Goal: Task Accomplishment & Management: Manage account settings

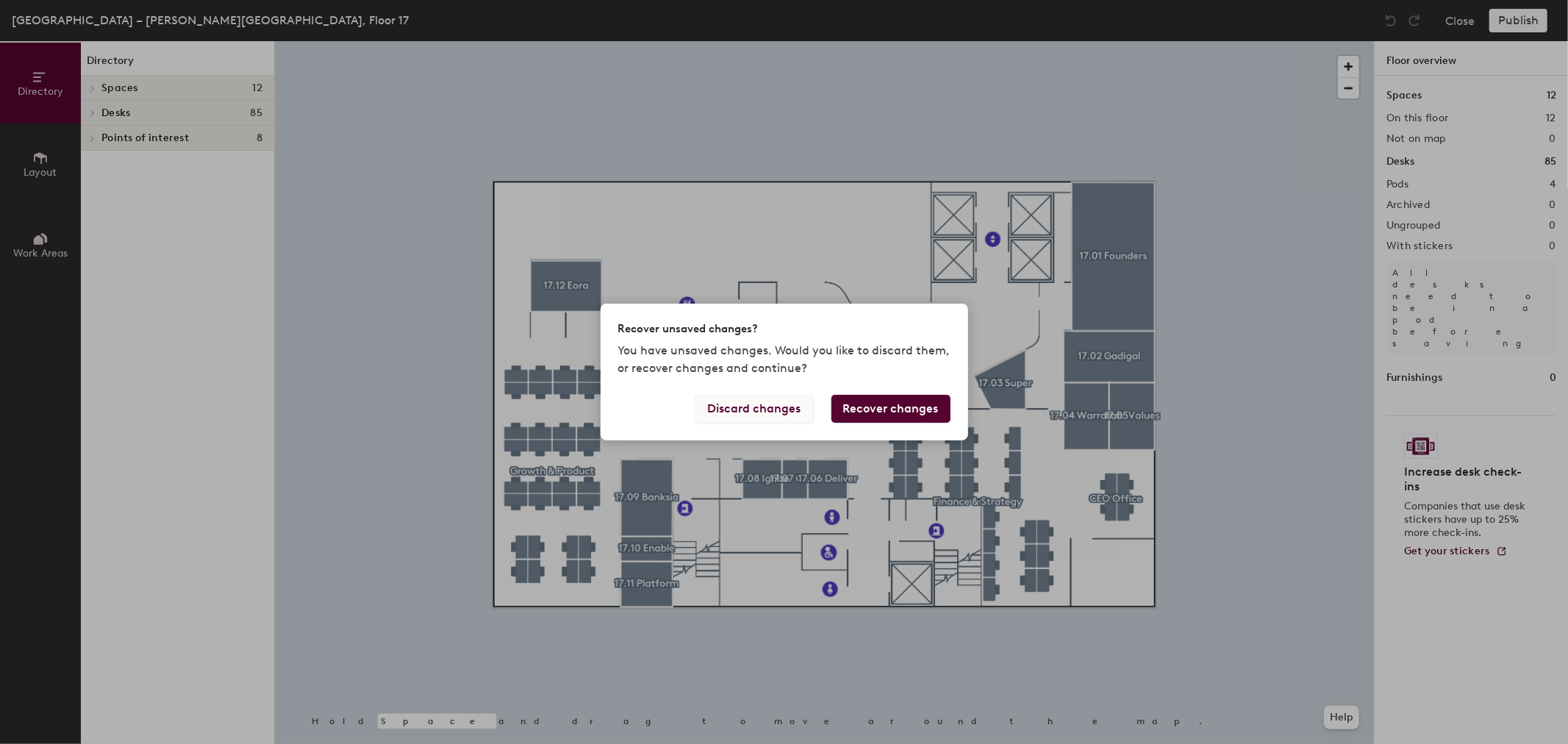
click at [742, 413] on button "Discard changes" at bounding box center [754, 408] width 119 height 28
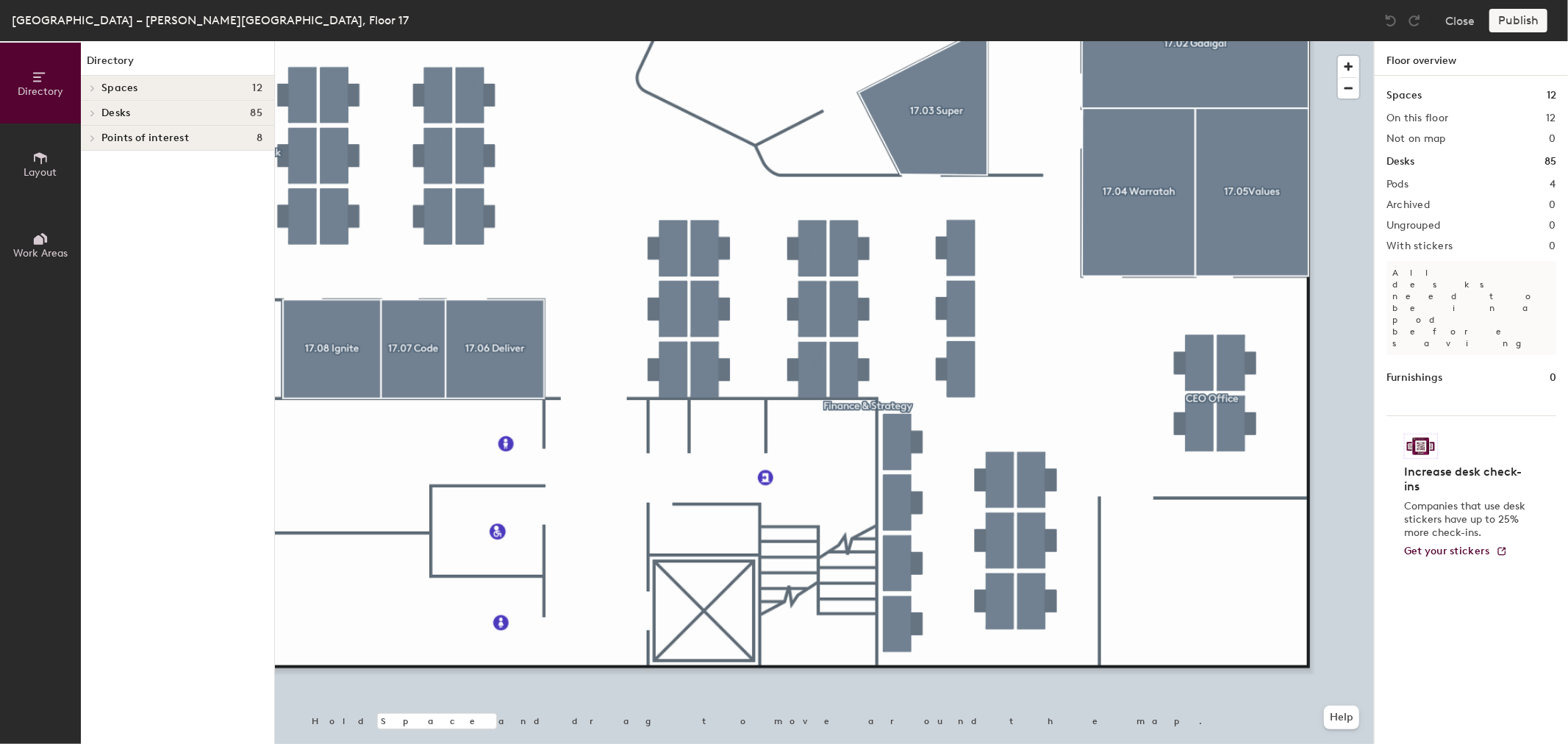
click at [1018, 41] on div at bounding box center [825, 41] width 1099 height 0
click at [1036, 41] on div at bounding box center [825, 41] width 1099 height 0
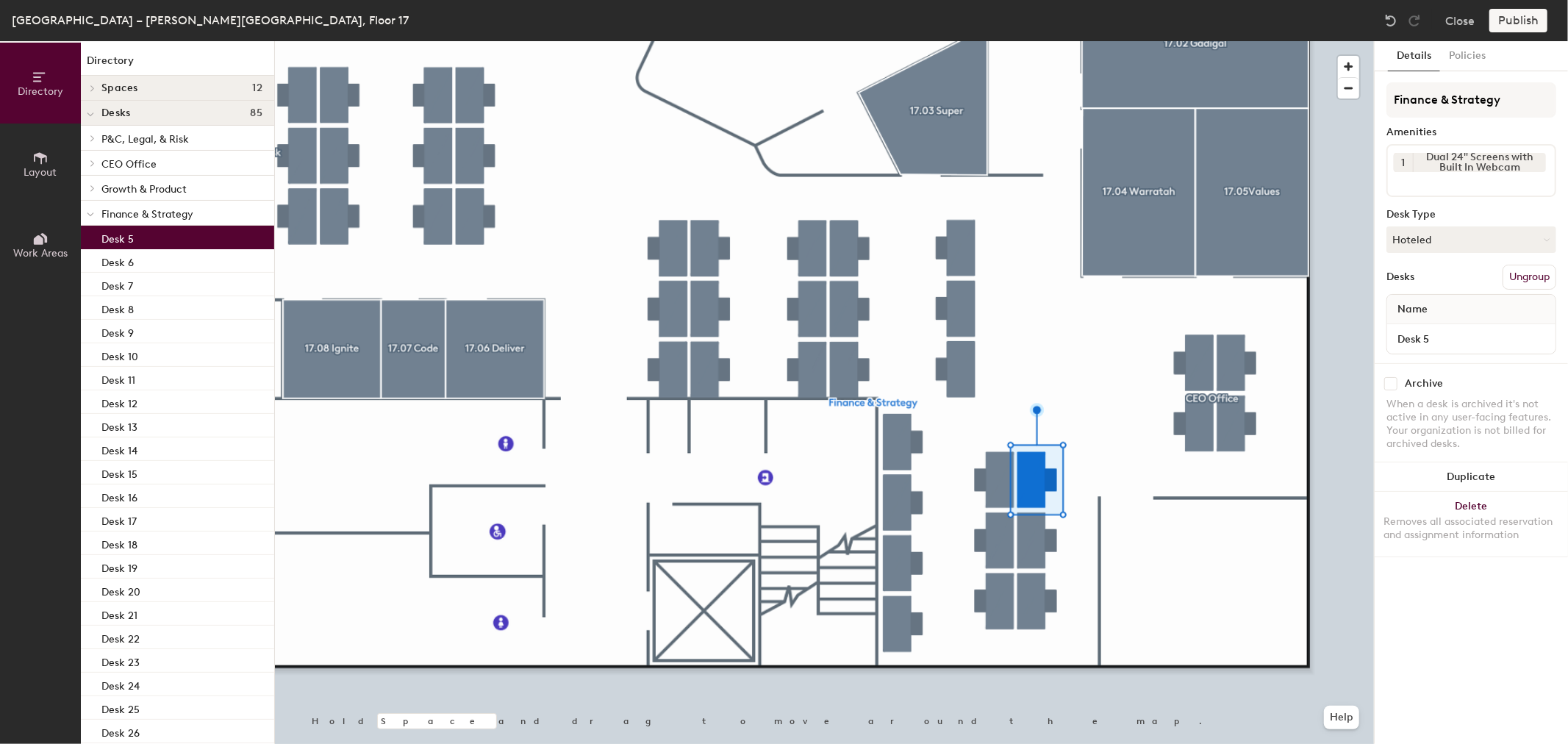
drag, startPoint x: 1434, startPoint y: 191, endPoint x: 1491, endPoint y: 175, distance: 59.2
click at [1435, 191] on div "1 Dual 24" Screens with Built In Webcam" at bounding box center [1472, 170] width 170 height 52
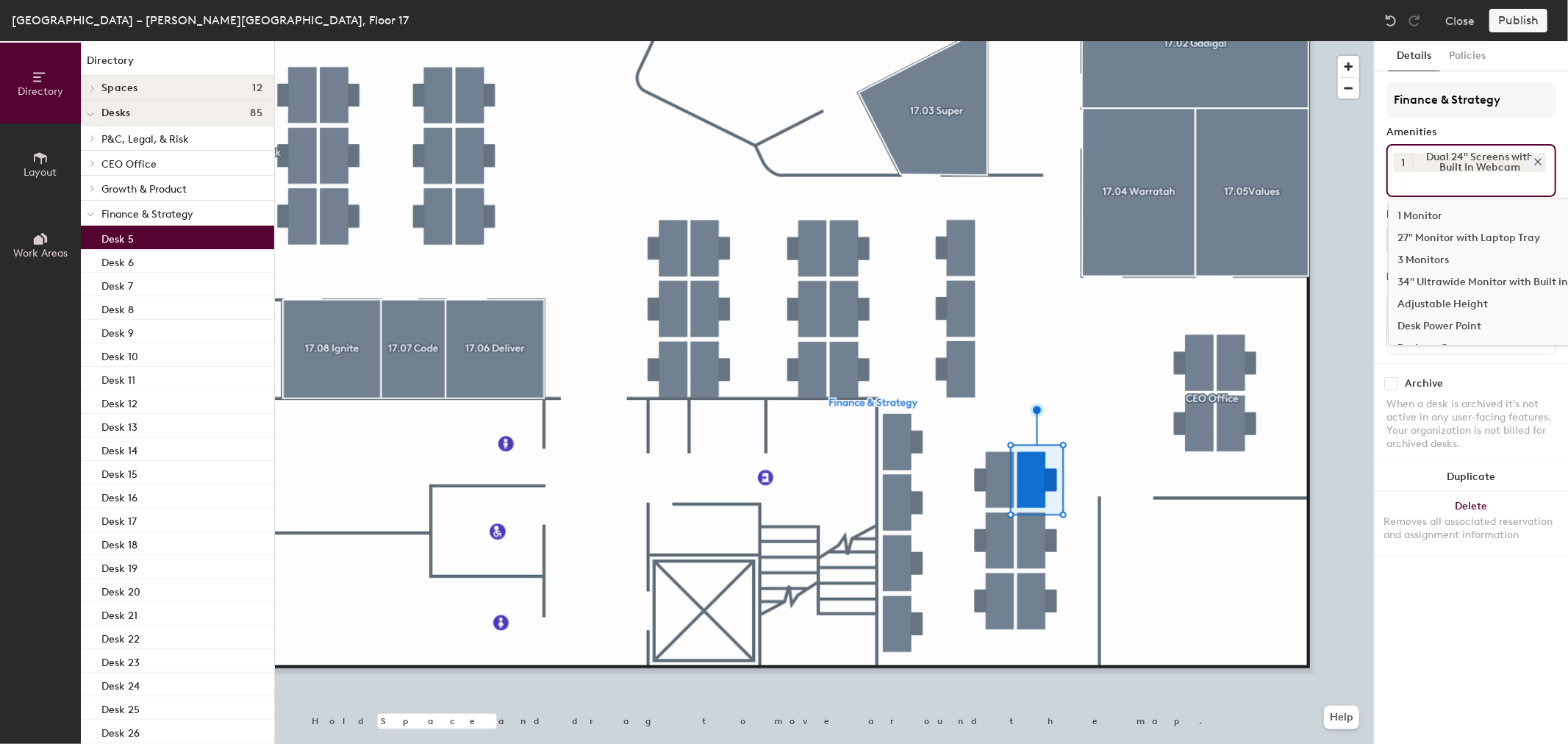
click at [1534, 166] on div "Dual 24" Screens with Built In Webcam" at bounding box center [1479, 162] width 133 height 19
click at [1543, 159] on icon at bounding box center [1537, 161] width 10 height 10
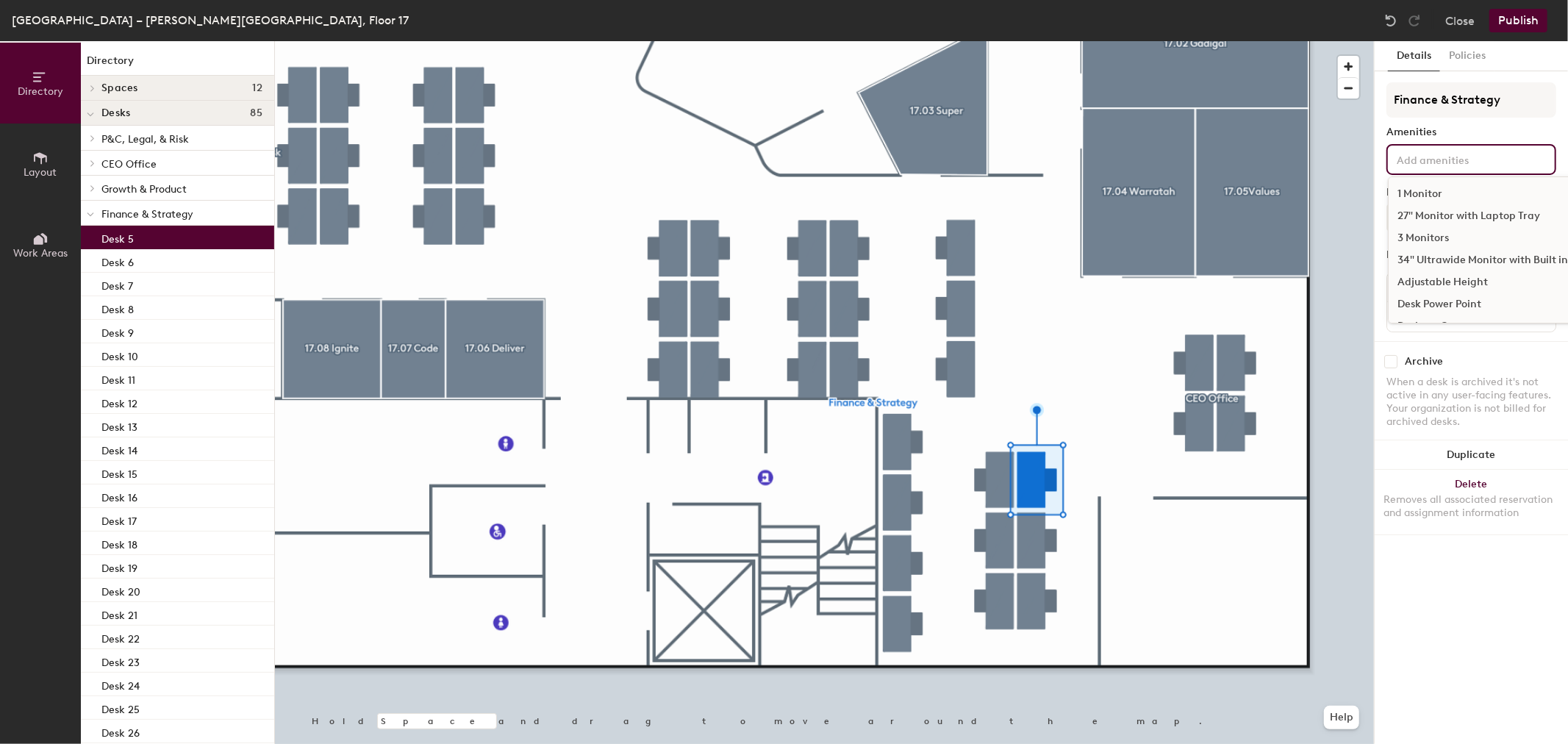
click at [1465, 170] on div "1 Monitor 27" Monitor with Laptop Tray 3 Monitors 34" Ultrawide Monitor with Bu…" at bounding box center [1472, 159] width 170 height 31
type input "ultra"
click at [1449, 188] on div "34" Ultrawide Monitor with Built in WebCam" at bounding box center [1506, 194] width 236 height 22
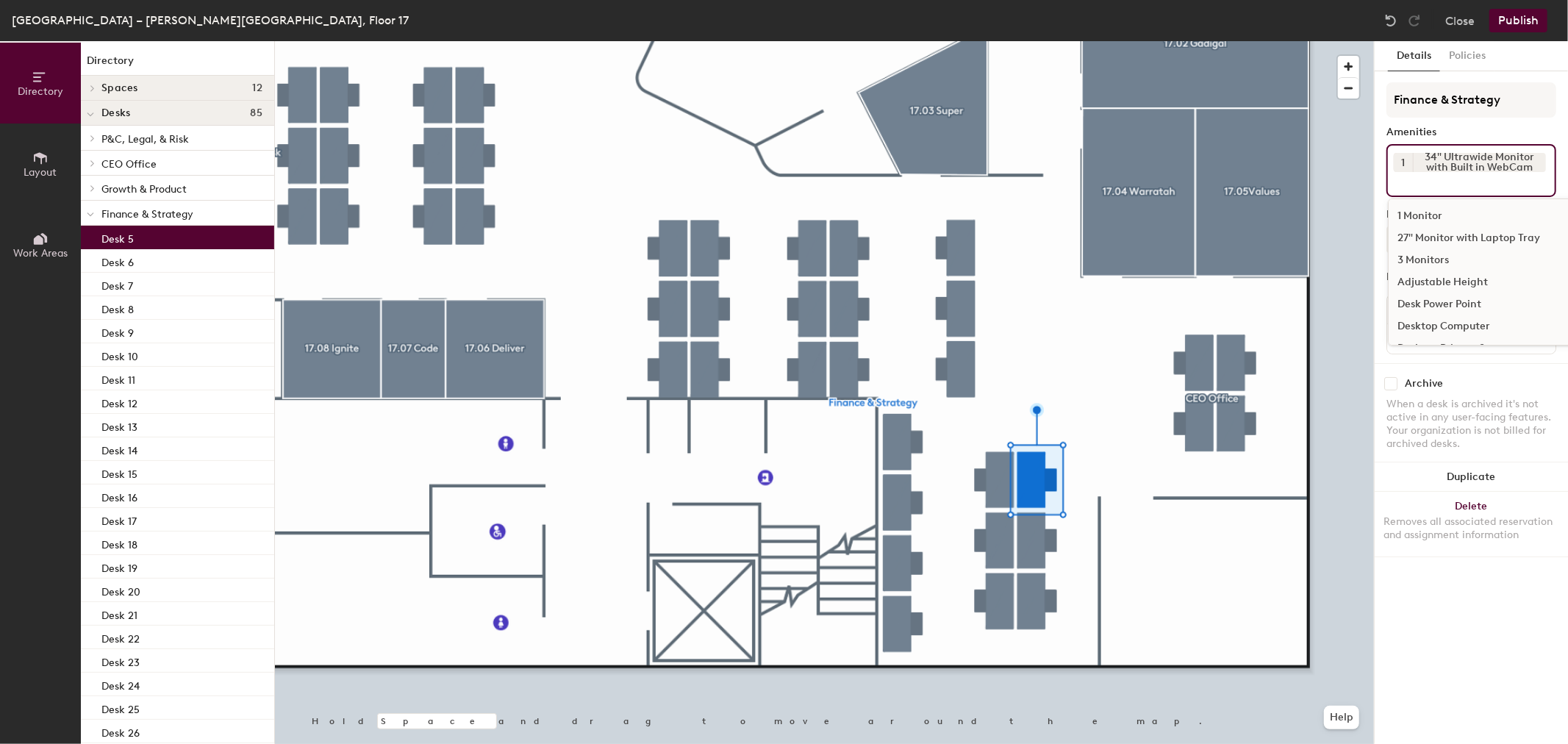
click at [1288, 41] on div at bounding box center [825, 41] width 1099 height 0
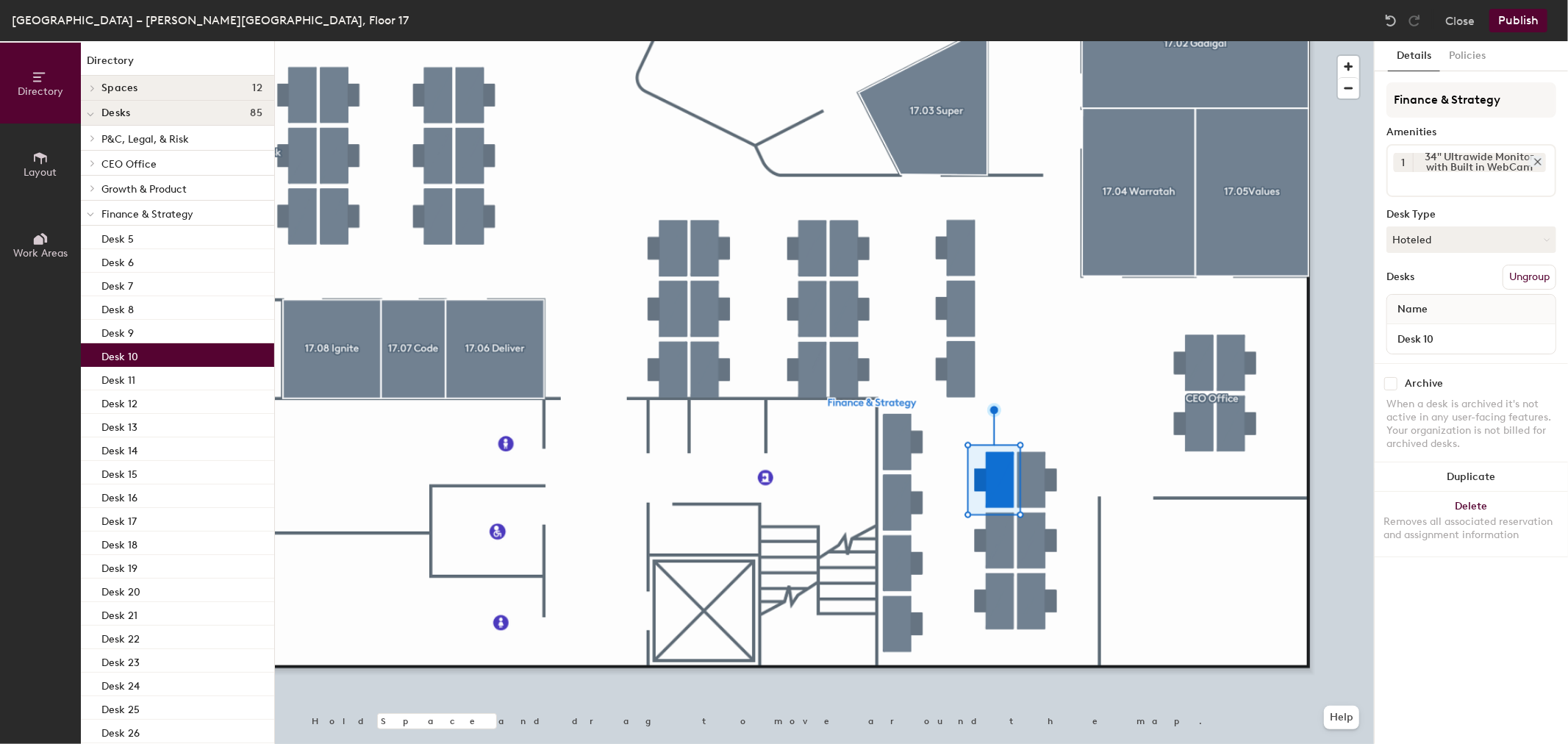
click at [1541, 160] on icon at bounding box center [1538, 161] width 5 height 5
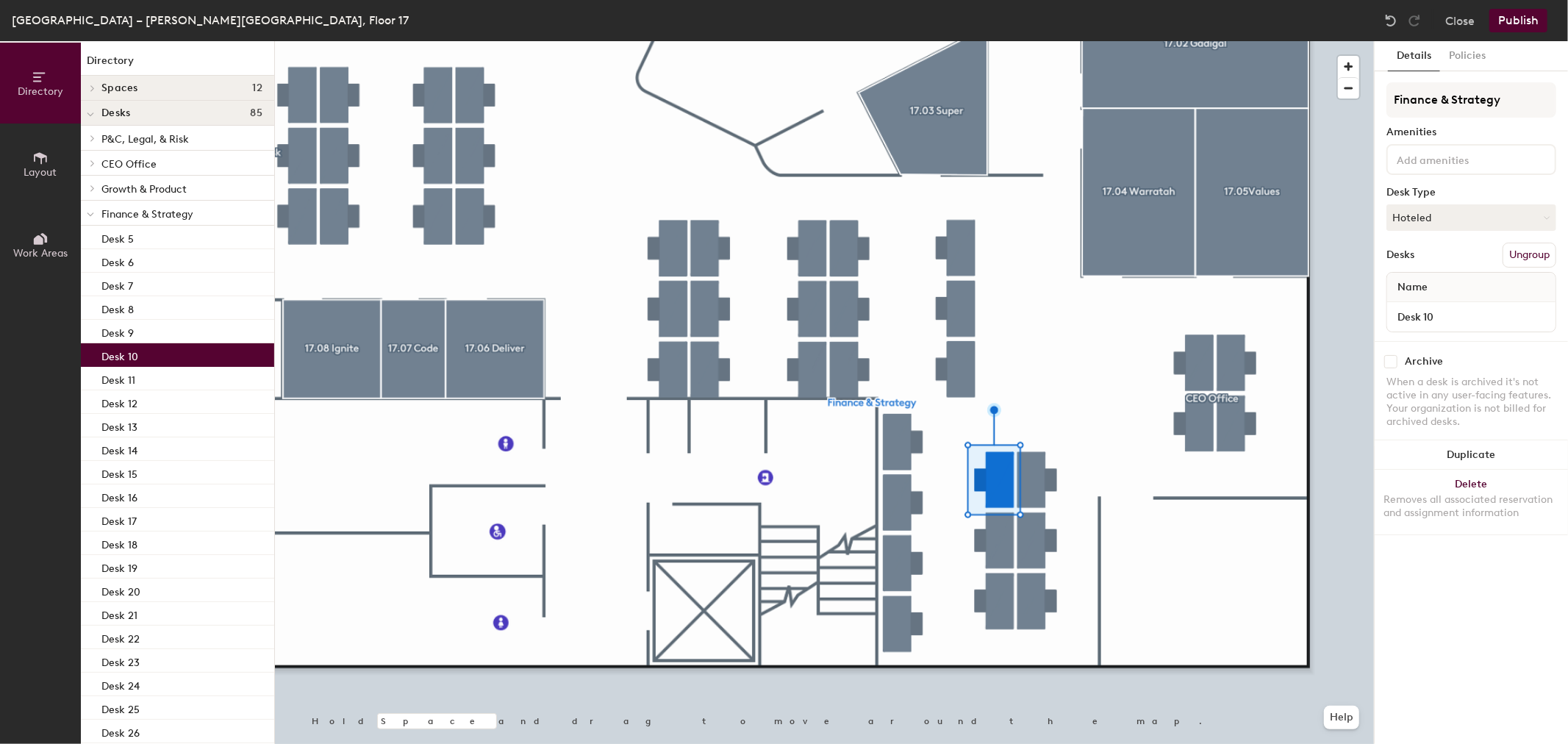
click at [1541, 160] on div at bounding box center [1472, 159] width 170 height 31
type input "dual"
click at [1497, 187] on div "Dual 24" Screens with Built In Webcam" at bounding box center [1493, 194] width 208 height 22
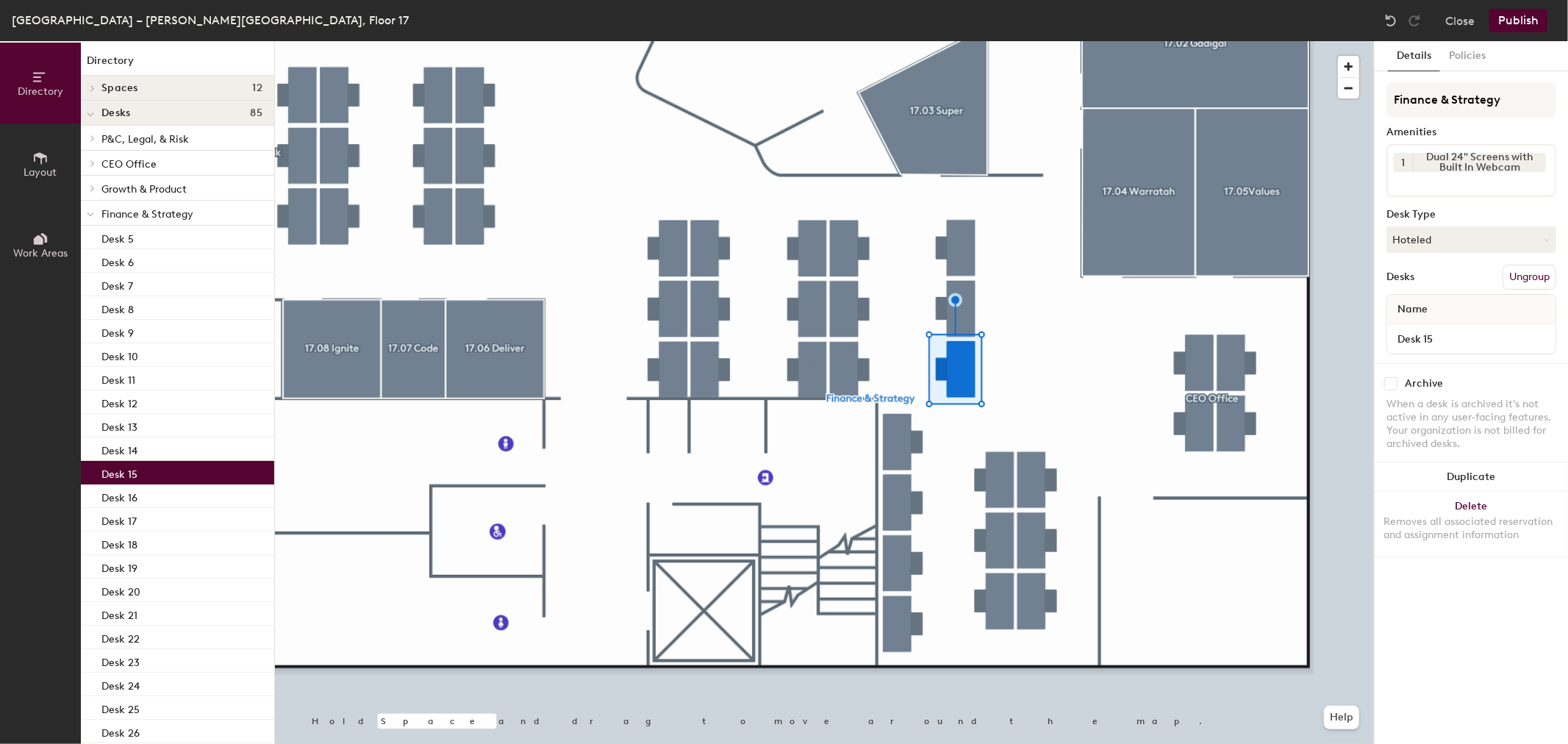
click at [965, 41] on div at bounding box center [825, 41] width 1099 height 0
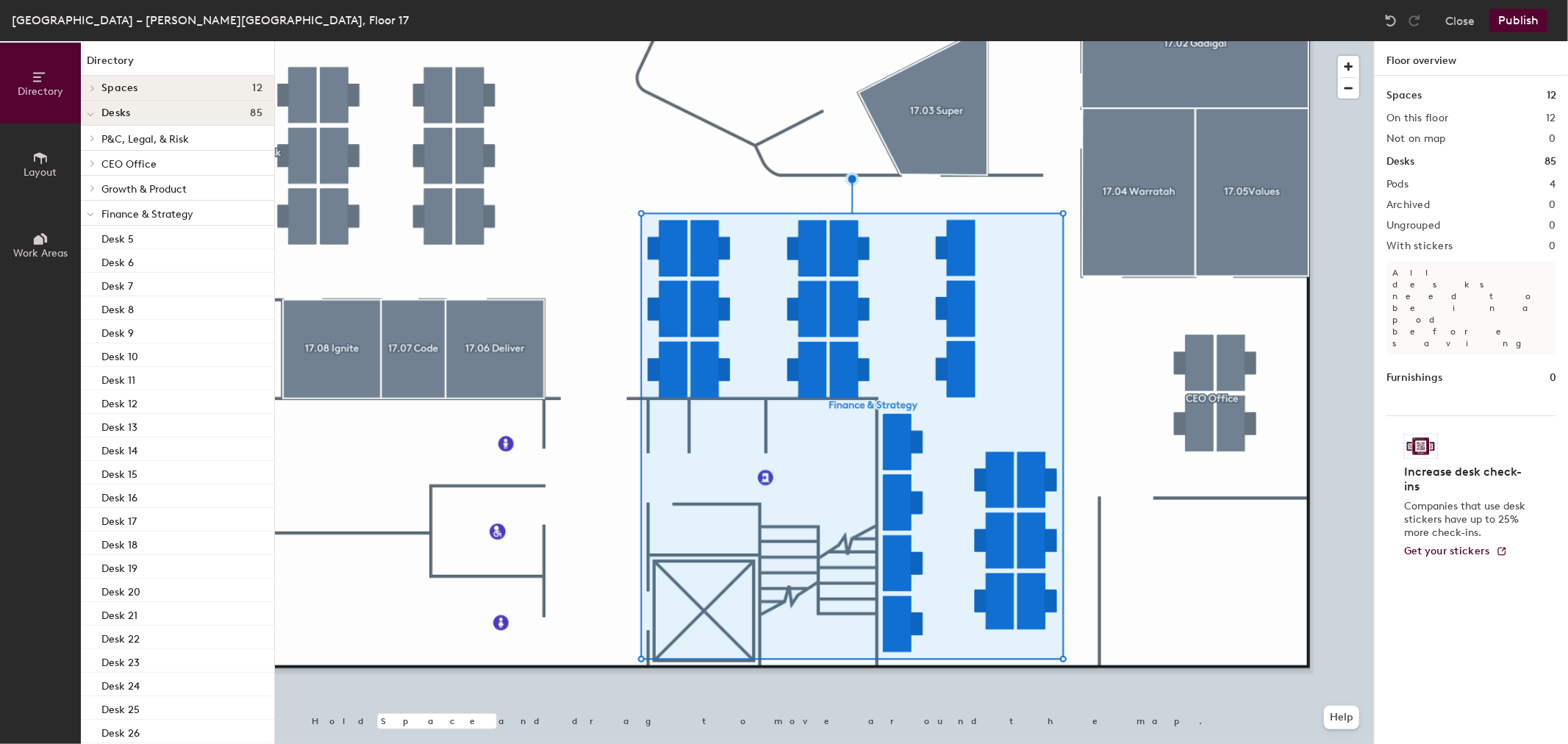
click at [589, 41] on div at bounding box center [825, 41] width 1099 height 0
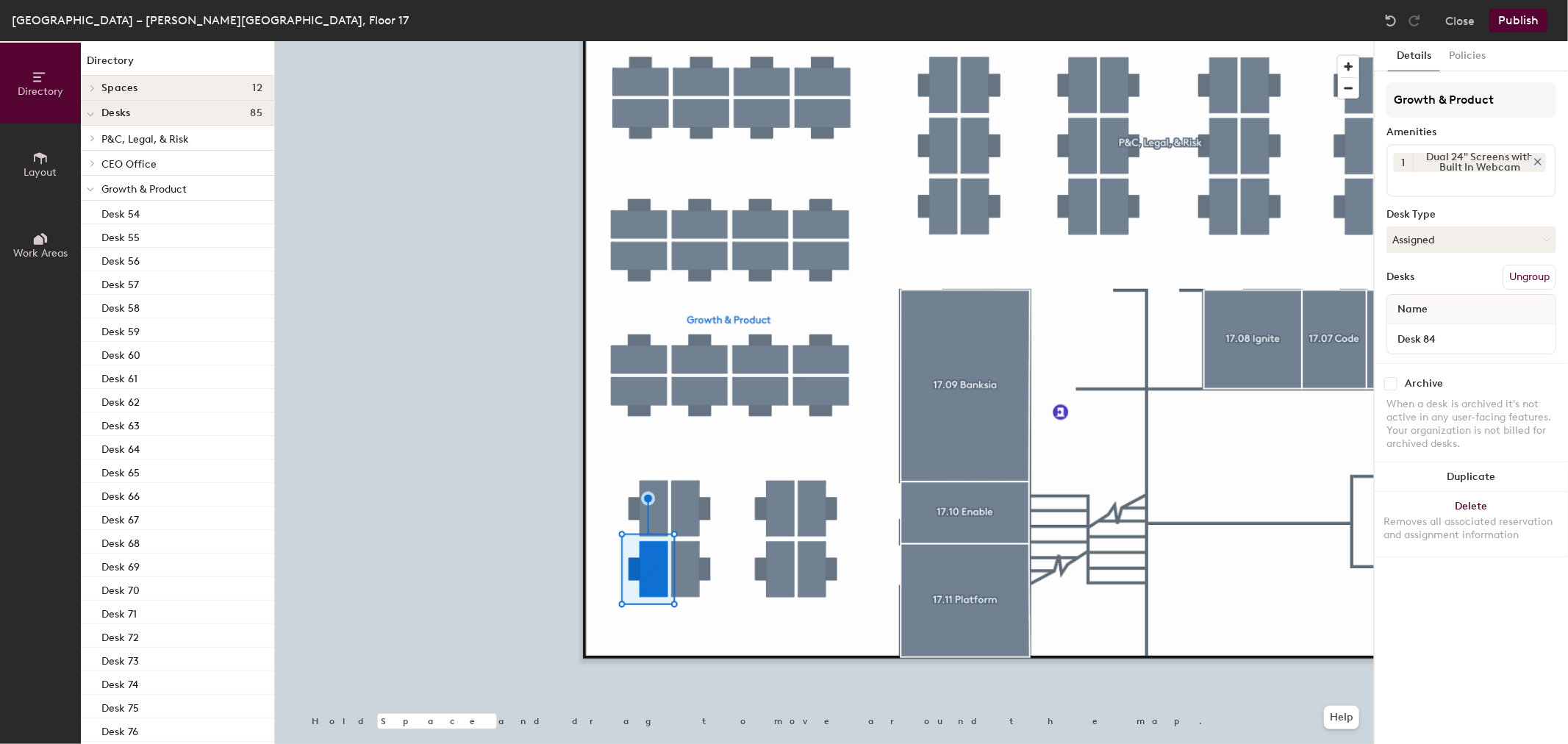
click at [1540, 157] on icon at bounding box center [1537, 161] width 10 height 10
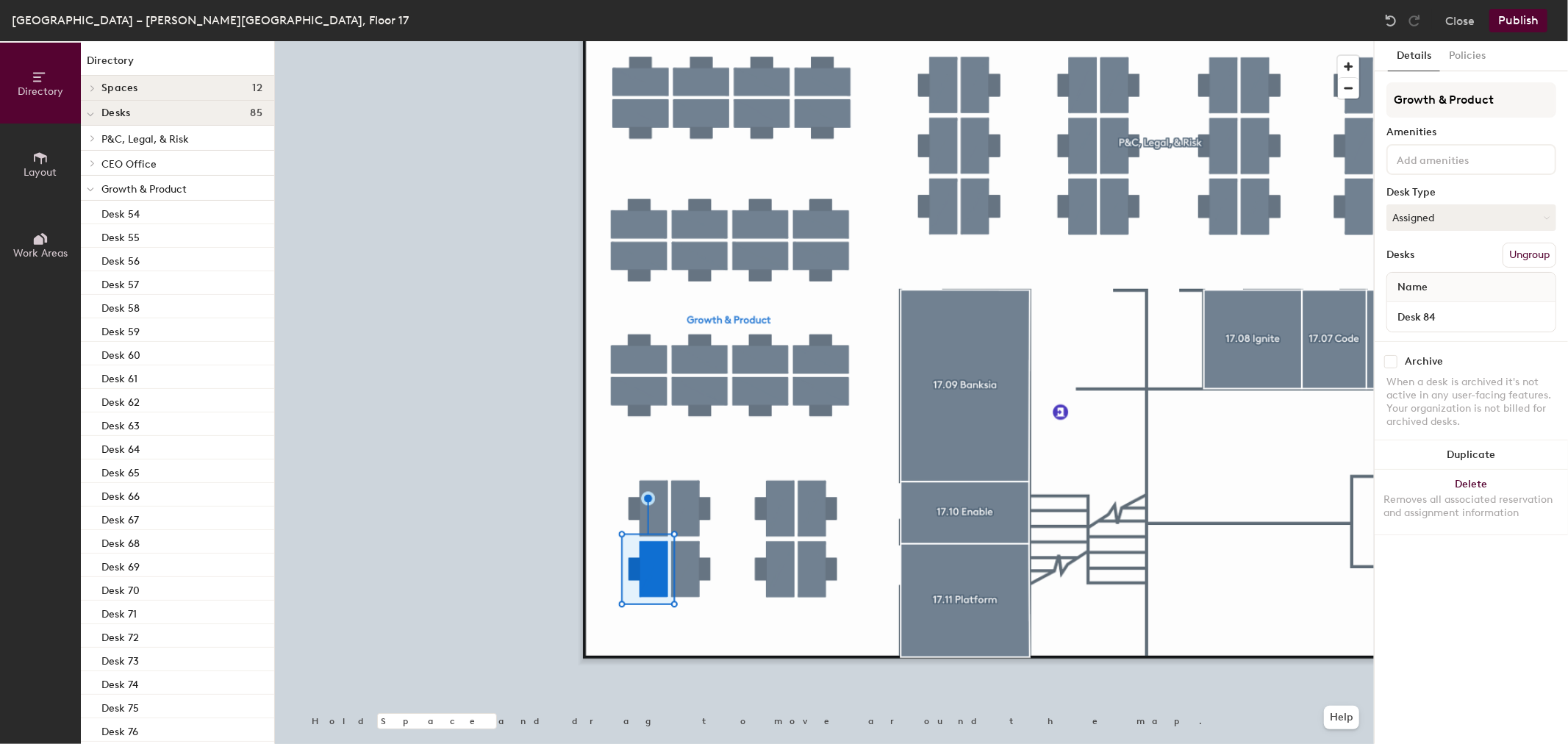
click at [1489, 166] on div at bounding box center [1472, 159] width 170 height 31
type input "ultra"
click at [1458, 187] on div "34" Ultrawide Monitor with Built in WebCam" at bounding box center [1506, 194] width 236 height 22
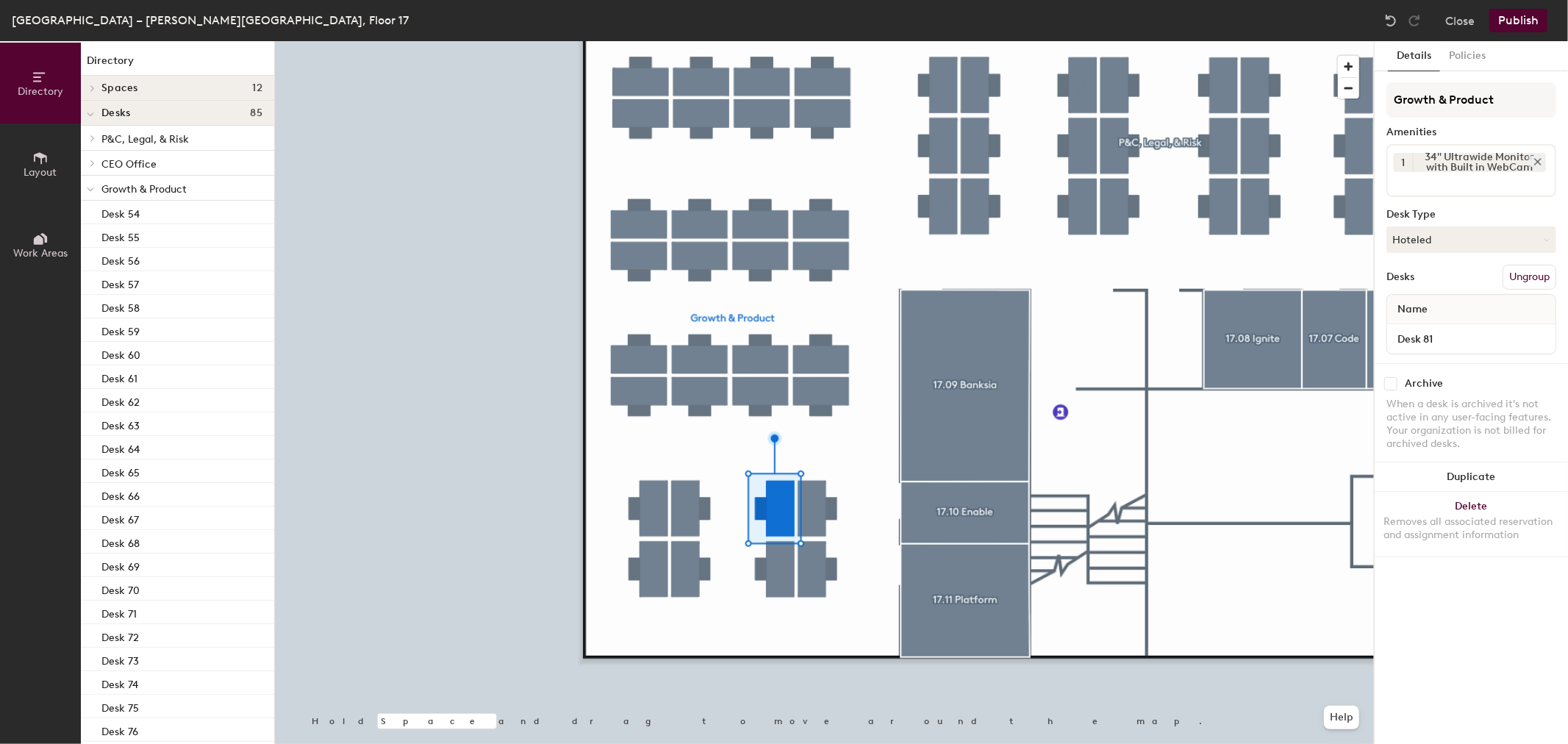
click at [1516, 157] on div "34" Ultrawide Monitor with Built in WebCam" at bounding box center [1479, 162] width 133 height 19
click at [1537, 158] on icon at bounding box center [1537, 161] width 10 height 10
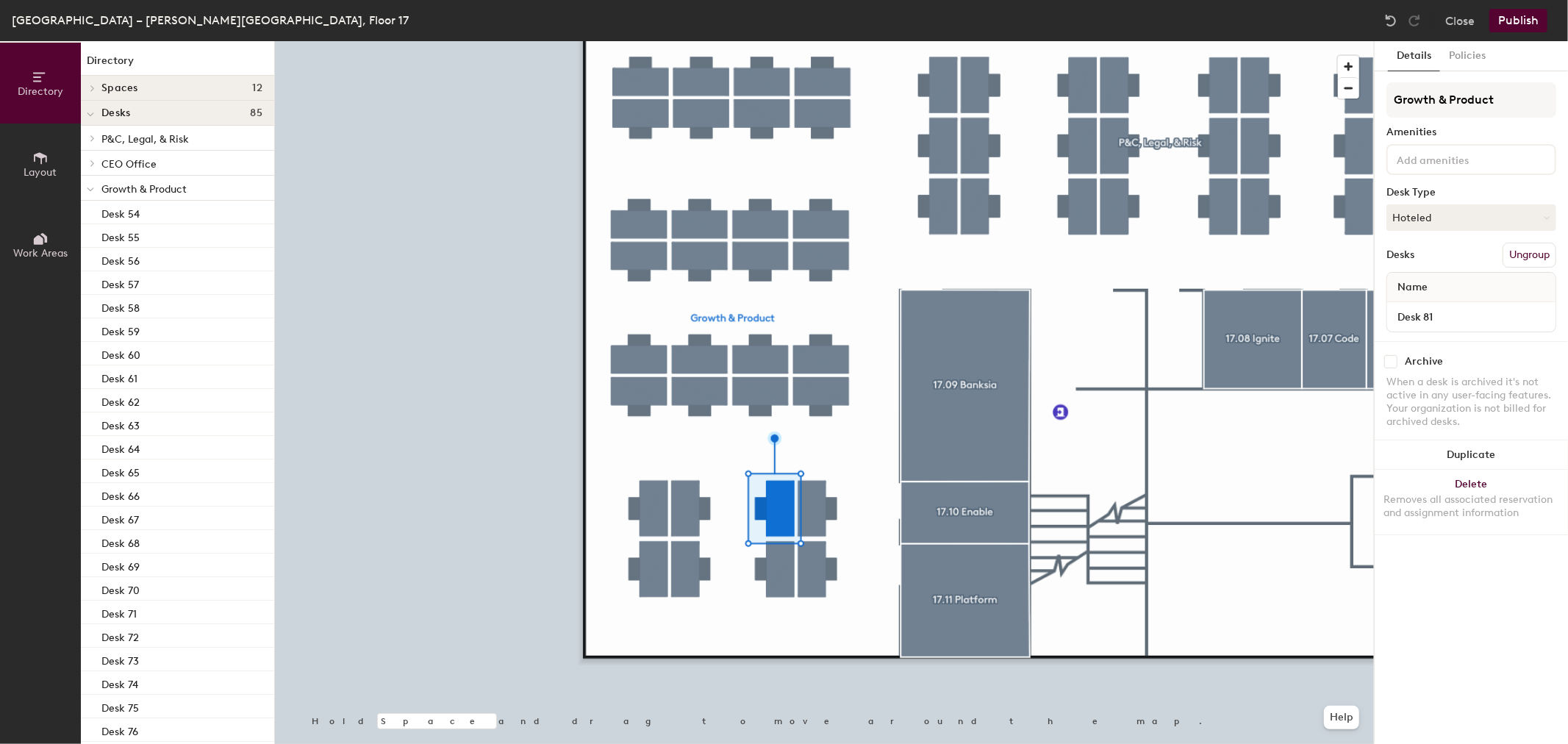
click at [1534, 159] on div at bounding box center [1472, 159] width 170 height 31
type input "dual"
click at [1505, 184] on div "Dual 24" Screens with Built In Webcam" at bounding box center [1493, 194] width 208 height 22
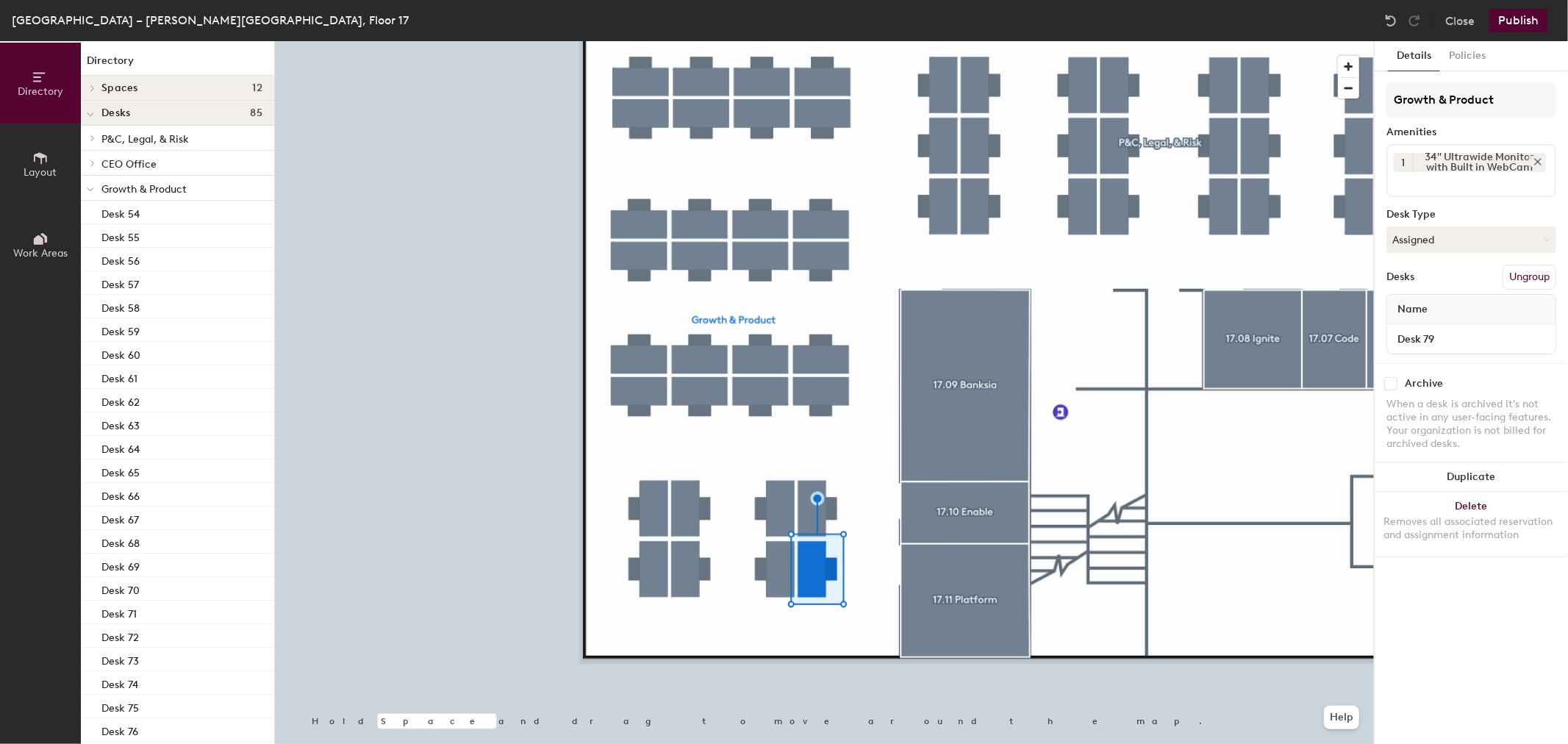
click at [1541, 158] on icon at bounding box center [1537, 161] width 10 height 10
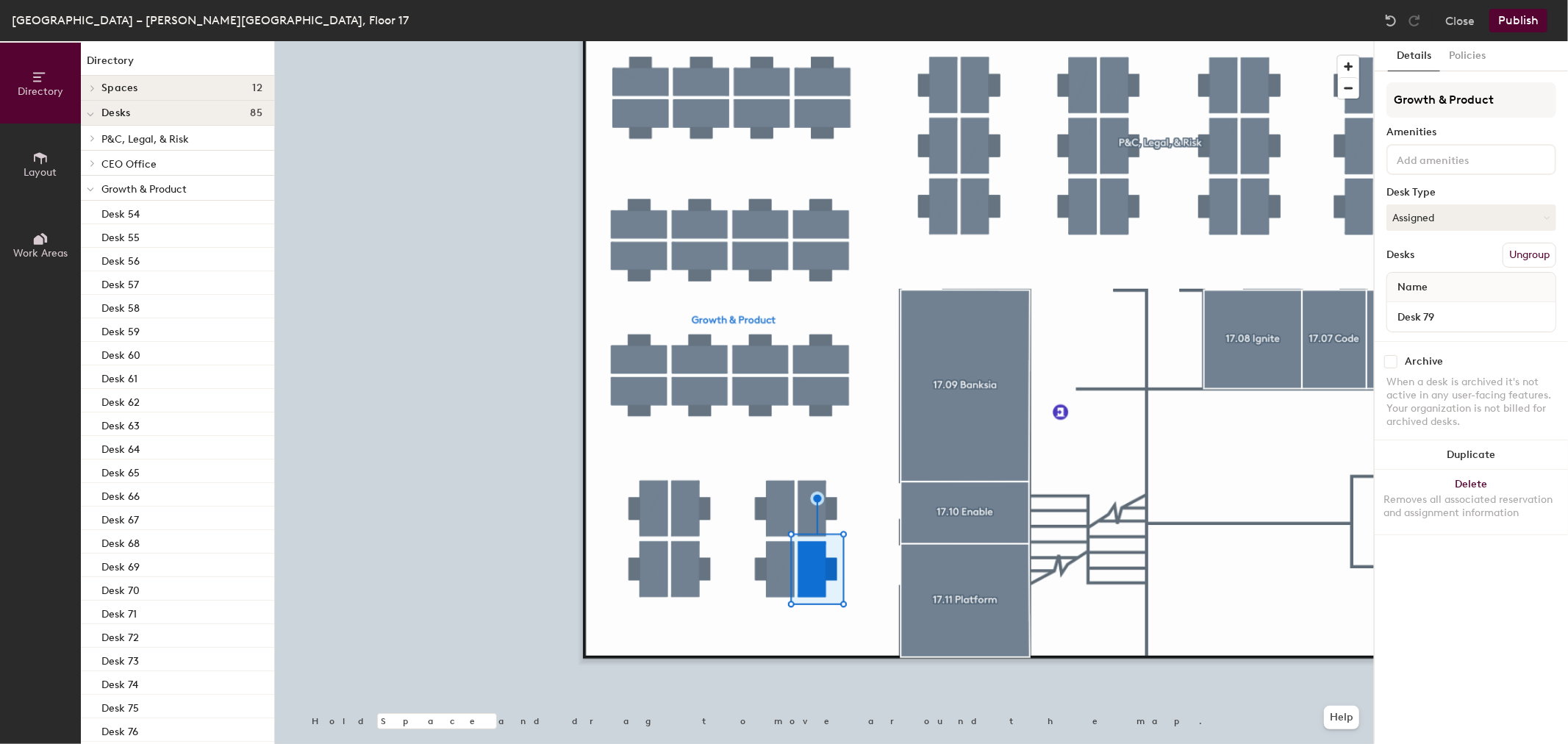
click at [1506, 171] on div at bounding box center [1472, 159] width 170 height 31
type input "dual"
click at [1505, 185] on div "Dual 24" Screens with Built In Webcam" at bounding box center [1493, 194] width 208 height 22
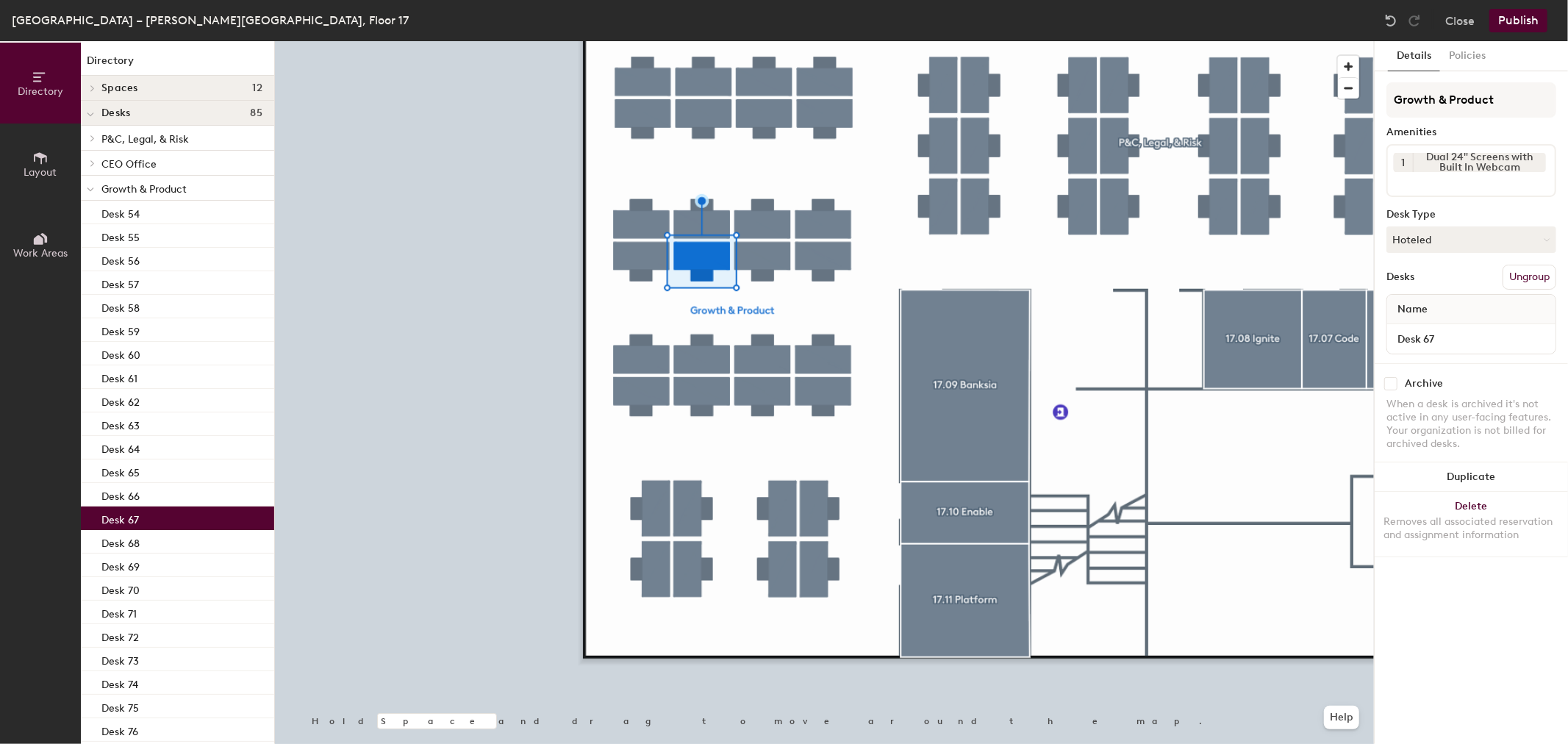
click at [1518, 17] on button "Publish" at bounding box center [1518, 21] width 58 height 24
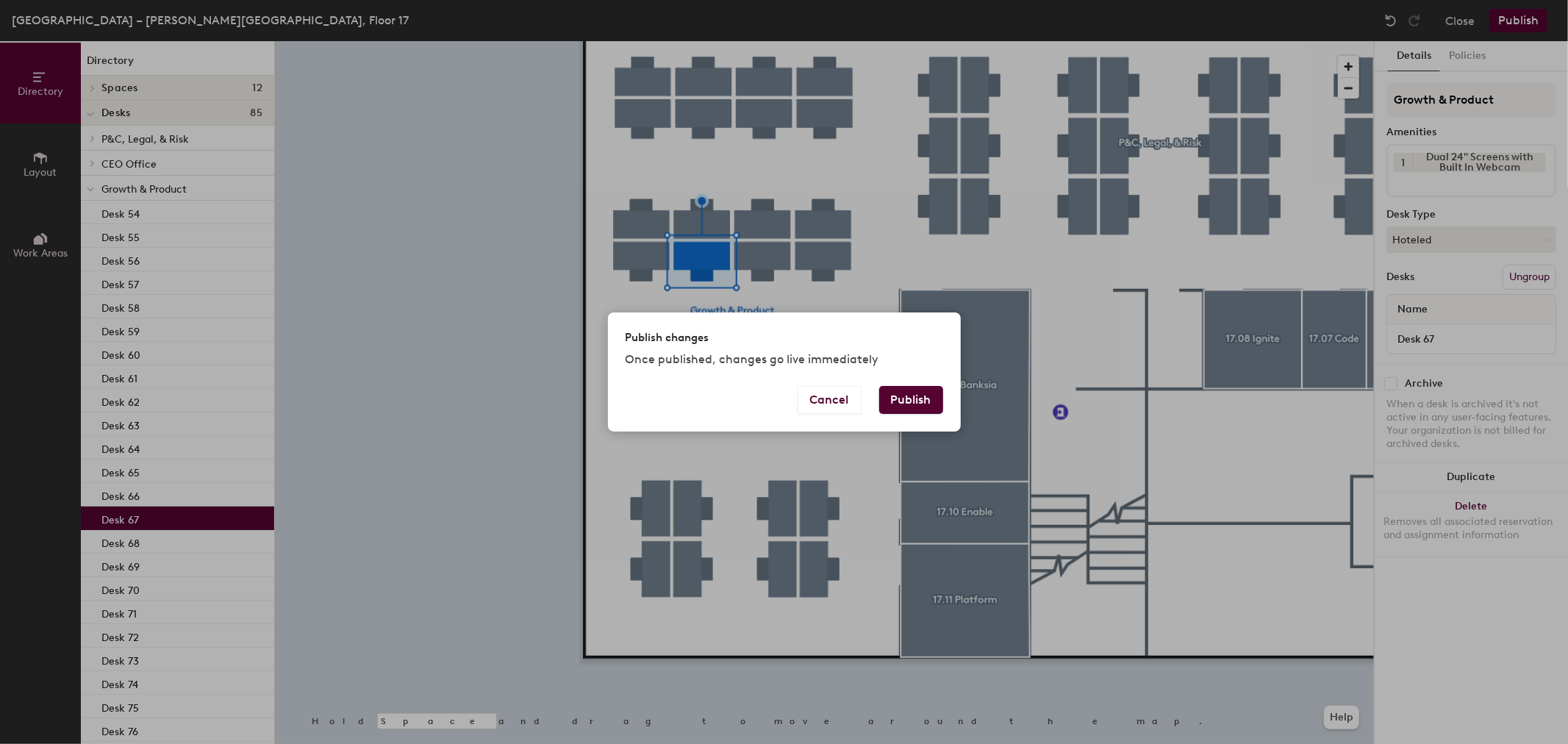
click at [925, 409] on button "Publish" at bounding box center [911, 399] width 64 height 28
